Goal: Information Seeking & Learning: Learn about a topic

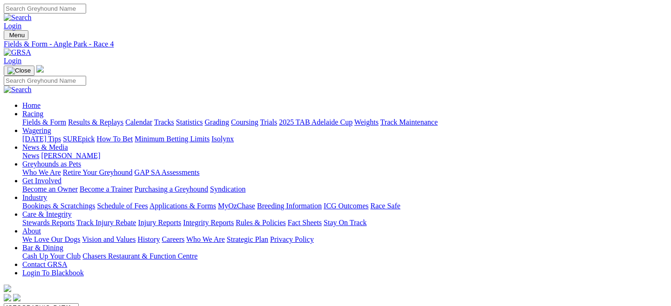
click at [41, 118] on link "Fields & Form" at bounding box center [44, 122] width 44 height 8
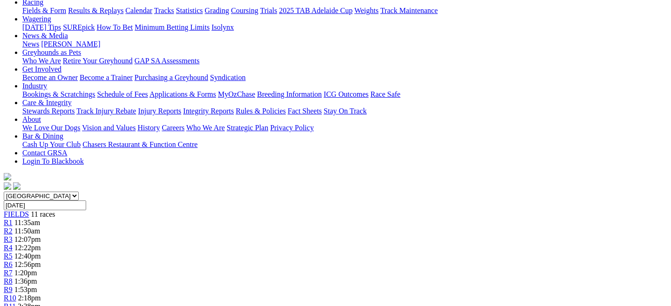
scroll to position [166, 0]
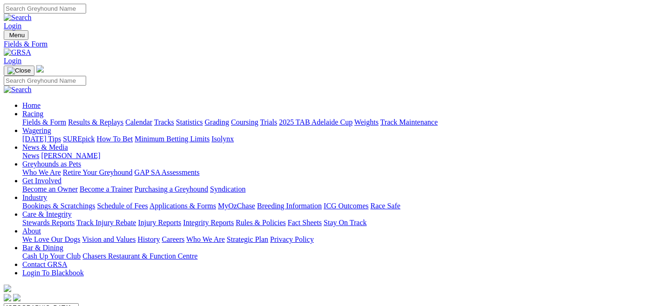
select select "QLD"
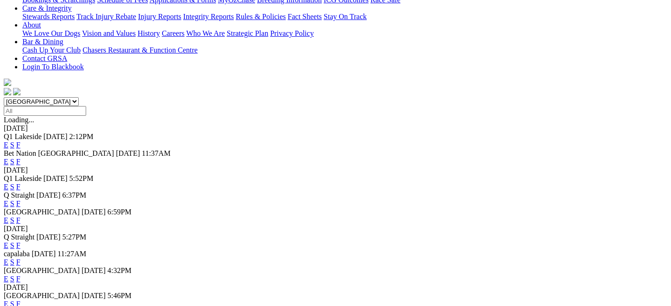
scroll to position [210, 0]
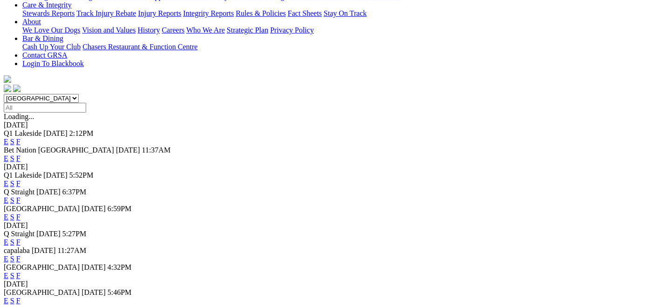
click at [8, 255] on link "E" at bounding box center [6, 259] width 5 height 8
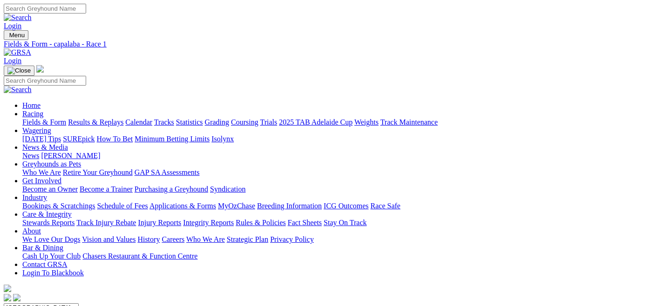
click at [33, 118] on link "Fields & Form" at bounding box center [44, 122] width 44 height 8
click at [79, 304] on select "South Australia New South Wales Northern Territory Queensland Tasmania Victoria…" at bounding box center [41, 308] width 75 height 9
select select "QLD"
click at [44, 304] on select "South Australia New South Wales Northern Territory Queensland Tasmania Victoria…" at bounding box center [41, 308] width 75 height 9
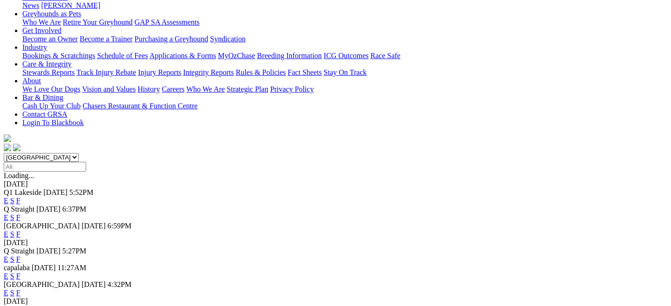
scroll to position [152, 0]
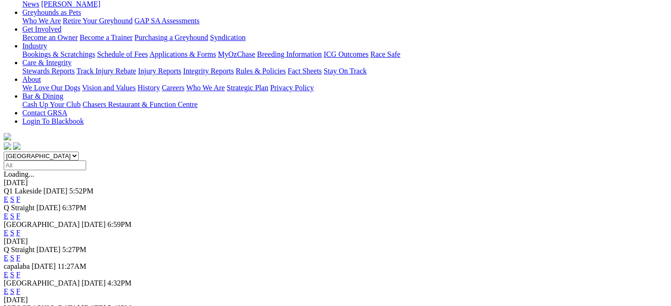
click at [8, 288] on link "E" at bounding box center [6, 292] width 5 height 8
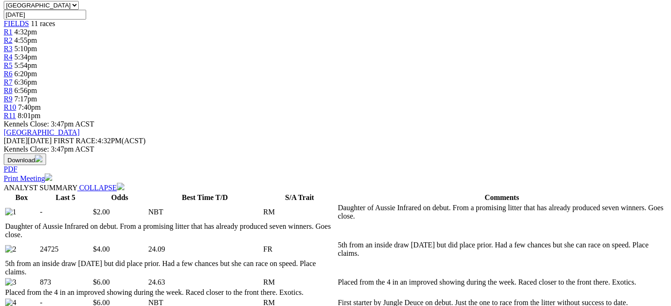
scroll to position [298, 0]
